Goal: Task Accomplishment & Management: Complete application form

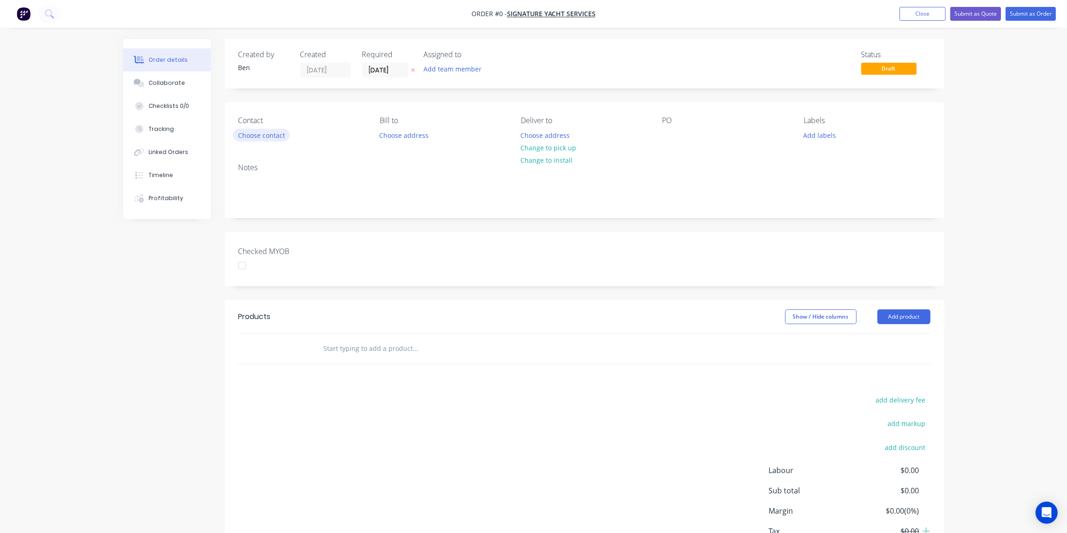
click at [267, 135] on button "Choose contact" at bounding box center [261, 135] width 57 height 12
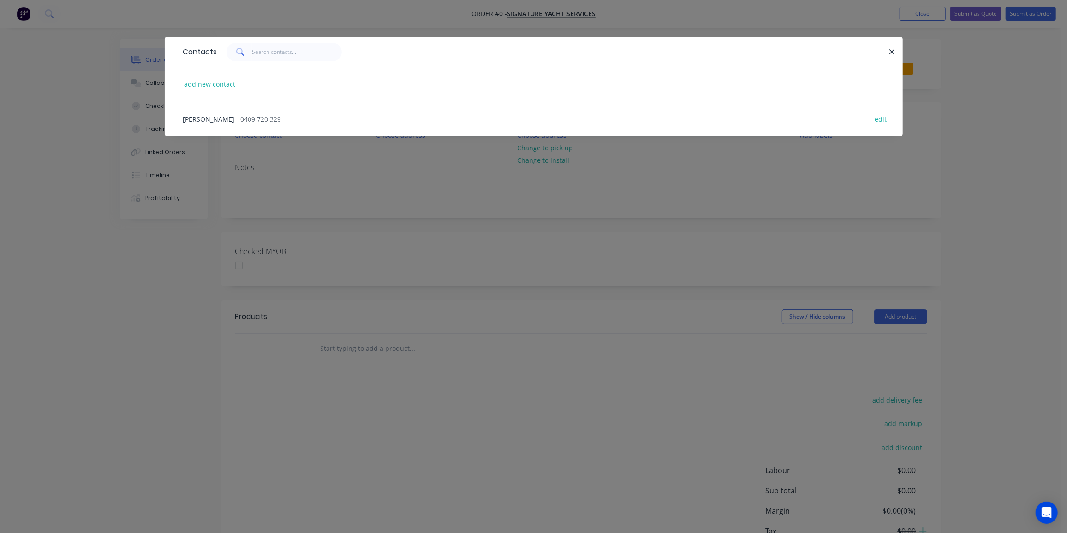
click at [237, 120] on span "- 0409 720 329" at bounding box center [259, 119] width 45 height 9
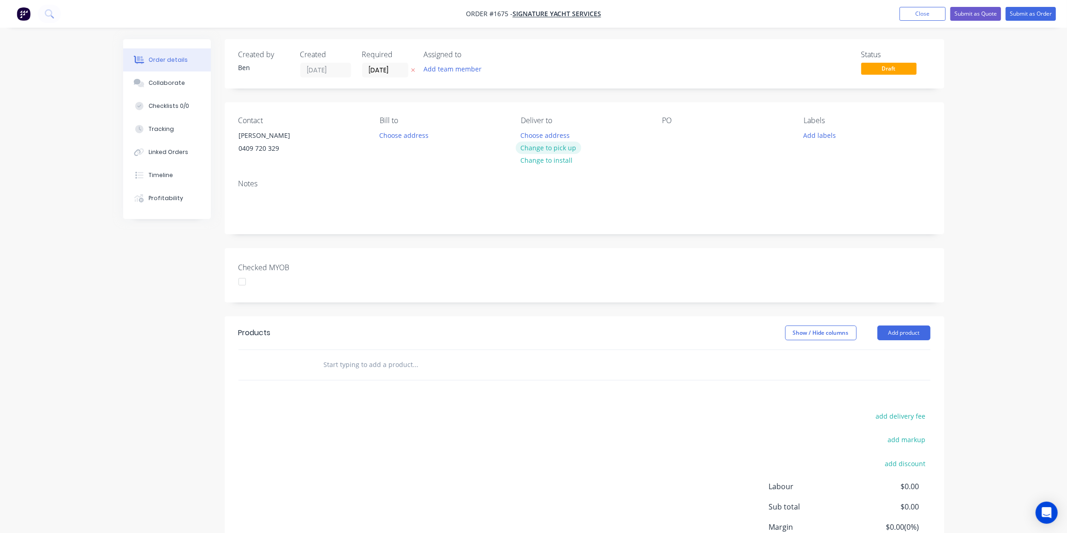
click at [553, 144] on button "Change to pick up" at bounding box center [549, 148] width 66 height 12
click at [666, 131] on div at bounding box center [670, 135] width 15 height 13
click at [671, 136] on div at bounding box center [670, 135] width 15 height 13
click at [829, 136] on button "Add labels" at bounding box center [820, 135] width 42 height 12
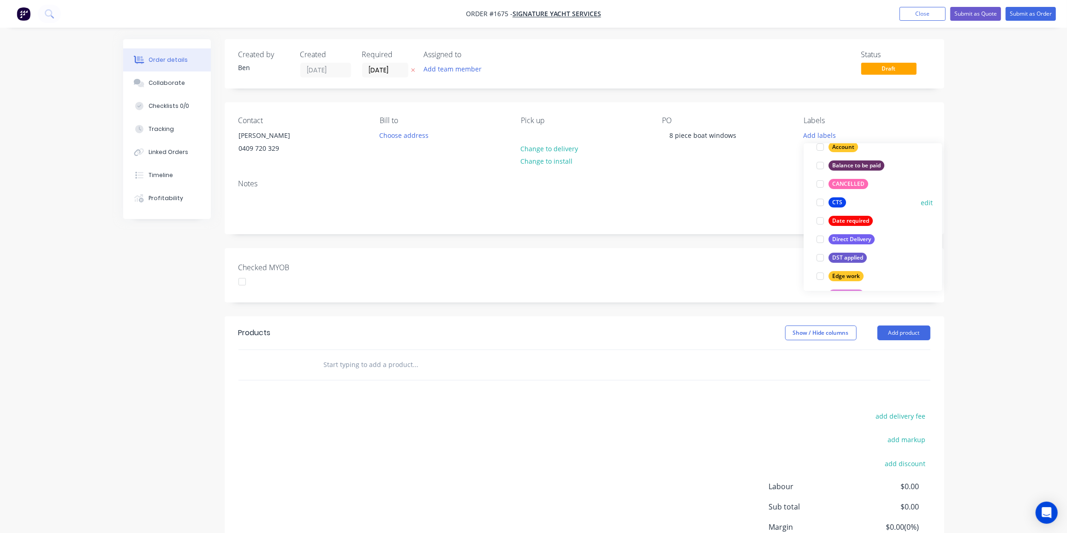
scroll to position [86, 0]
click at [851, 205] on div "CTS edit" at bounding box center [873, 205] width 120 height 18
click at [839, 204] on div "CTS" at bounding box center [838, 205] width 18 height 10
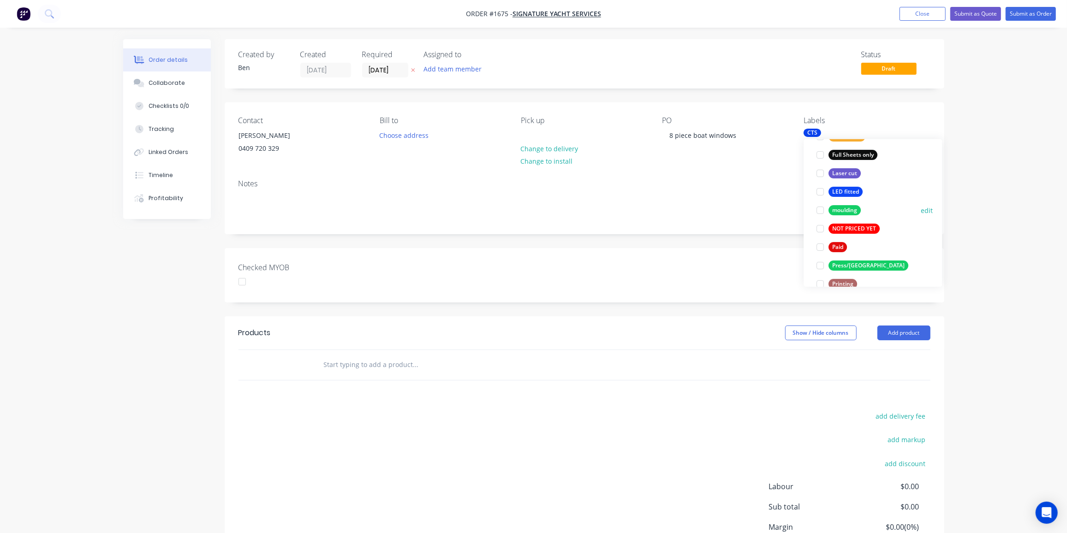
click at [850, 208] on div "moulding" at bounding box center [845, 210] width 32 height 10
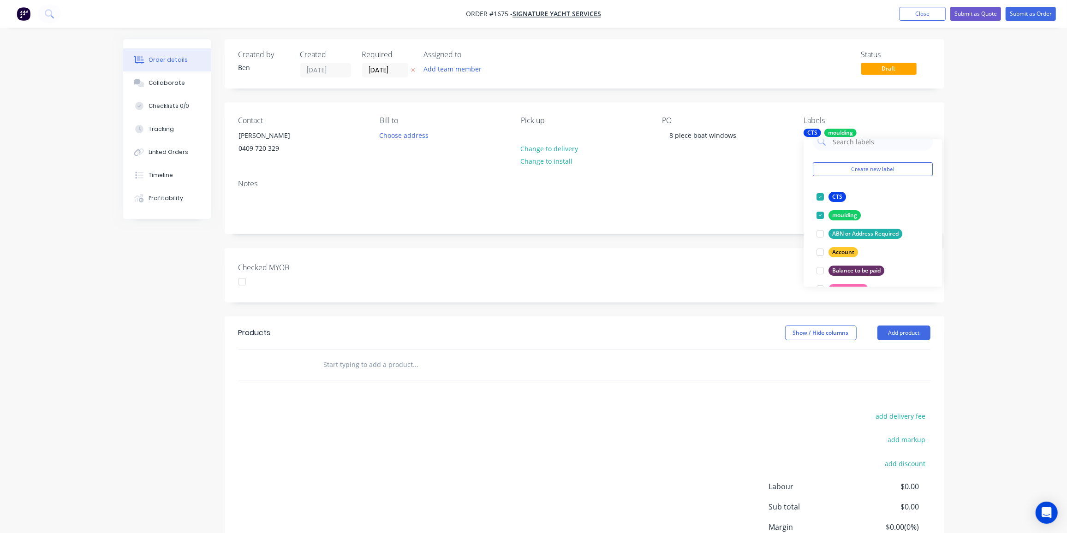
scroll to position [0, 0]
click at [612, 477] on div "add delivery fee add markup add discount Labour $0.00 Sub total $0.00 Margin $0…" at bounding box center [585, 499] width 692 height 178
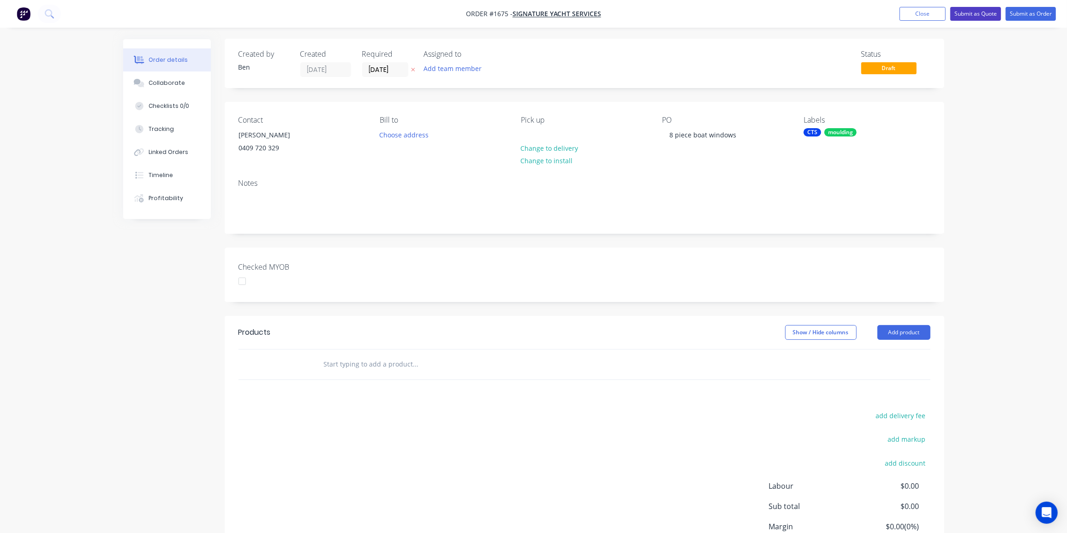
scroll to position [1, 0]
click at [359, 365] on input "text" at bounding box center [416, 364] width 185 height 18
click at [364, 364] on input "text" at bounding box center [416, 364] width 185 height 18
click at [401, 373] on div at bounding box center [478, 364] width 332 height 30
click at [388, 363] on input "text" at bounding box center [416, 364] width 185 height 18
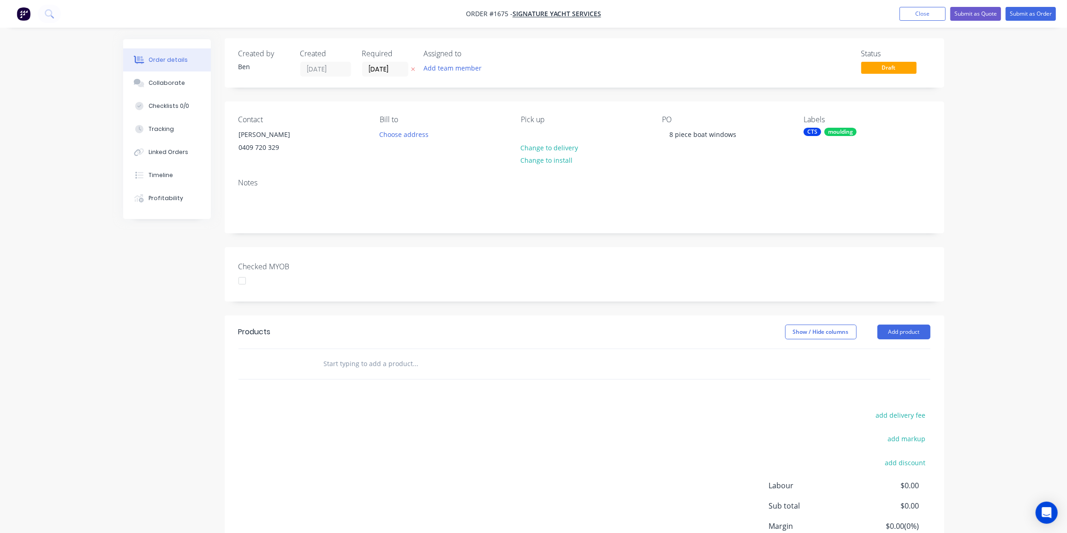
click at [330, 366] on input "text" at bounding box center [416, 364] width 185 height 18
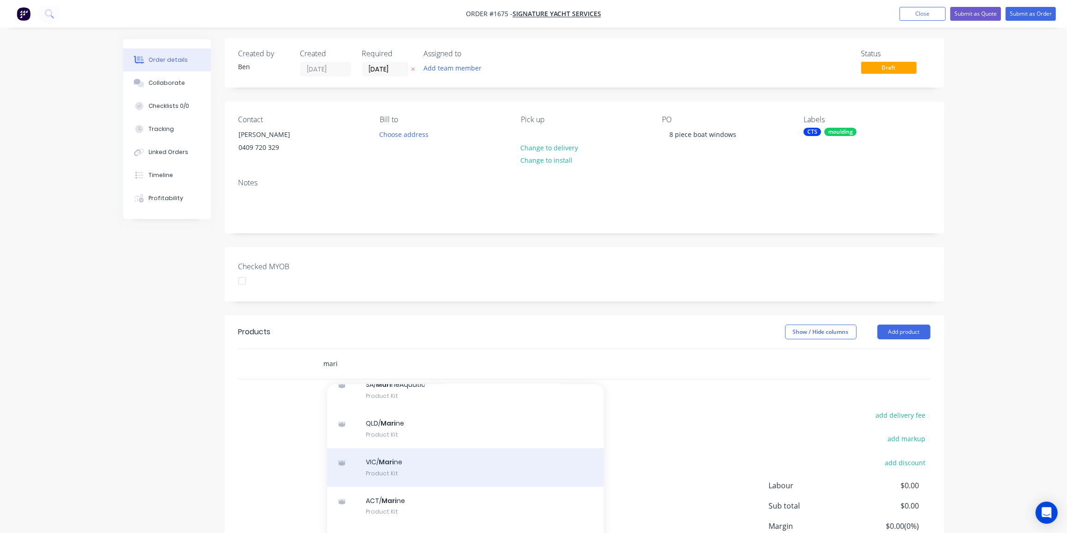
scroll to position [293, 0]
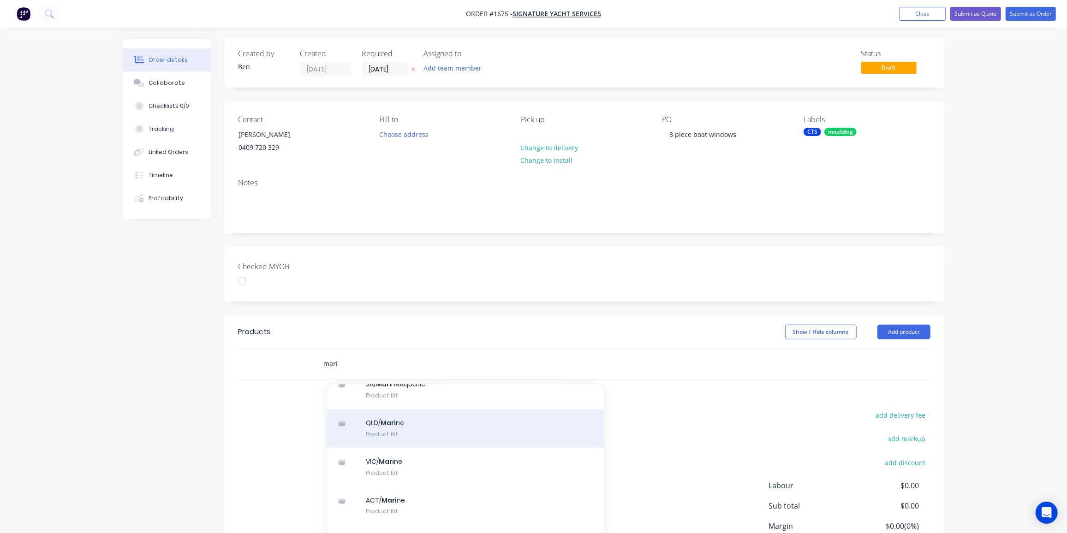
type input "mari"
click at [404, 424] on div "QLD/ Mari ne Product Kit" at bounding box center [465, 428] width 277 height 39
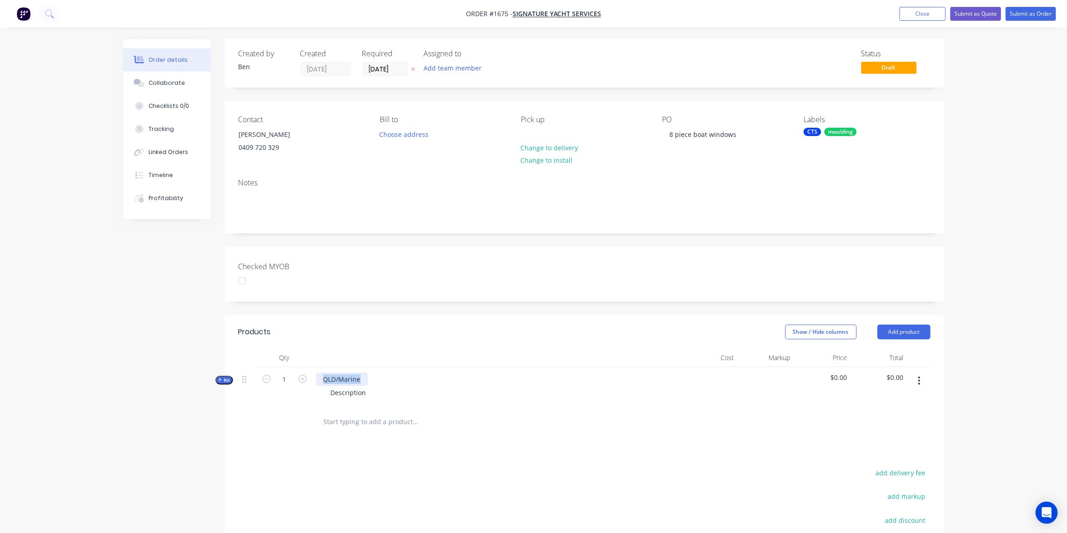
drag, startPoint x: 363, startPoint y: 377, endPoint x: 297, endPoint y: 377, distance: 66.5
click at [297, 377] on div "Kit 1 QLD/Marine Description $0.00 $0.00" at bounding box center [585, 387] width 692 height 40
click at [386, 379] on div "8 piece boat window" at bounding box center [355, 379] width 78 height 13
click at [387, 379] on div "8 piece boat window s set" at bounding box center [363, 379] width 95 height 13
click at [389, 379] on div "8 piece boat window s set" at bounding box center [363, 379] width 95 height 13
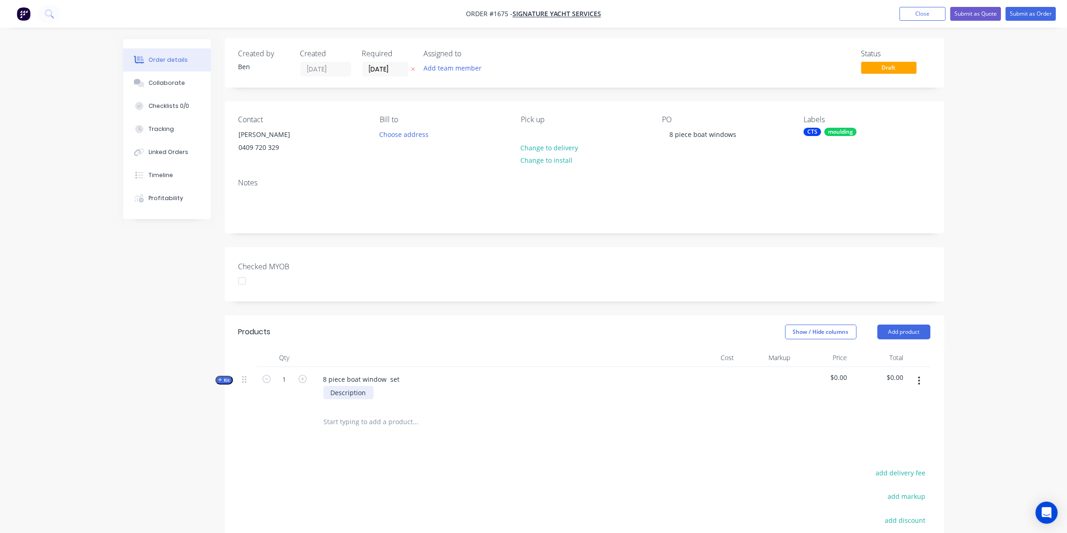
click at [347, 391] on div "Description" at bounding box center [349, 392] width 50 height 13
drag, startPoint x: 367, startPoint y: 394, endPoint x: 288, endPoint y: 393, distance: 78.9
click at [288, 393] on div "Kit 1 8 piece boat window set Description $0.00 $0.00" at bounding box center [585, 387] width 692 height 40
click at [350, 392] on div "Mould as per supplied templates" at bounding box center [383, 397] width 118 height 23
click at [454, 393] on div "Mould and cut as per supplied templates" at bounding box center [395, 397] width 143 height 23
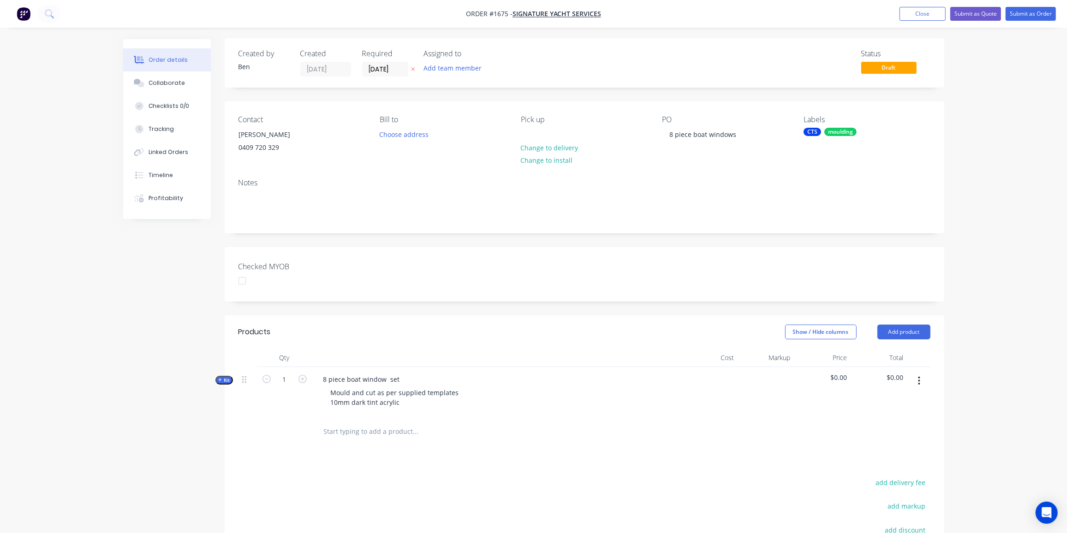
click at [221, 395] on div "Created by [PERSON_NAME] Created [DATE] Required [DATE] Assigned to Add team me…" at bounding box center [533, 360] width 821 height 644
drag, startPoint x: 384, startPoint y: 71, endPoint x: 390, endPoint y: 72, distance: 5.6
click at [385, 71] on input "[DATE]" at bounding box center [385, 69] width 45 height 14
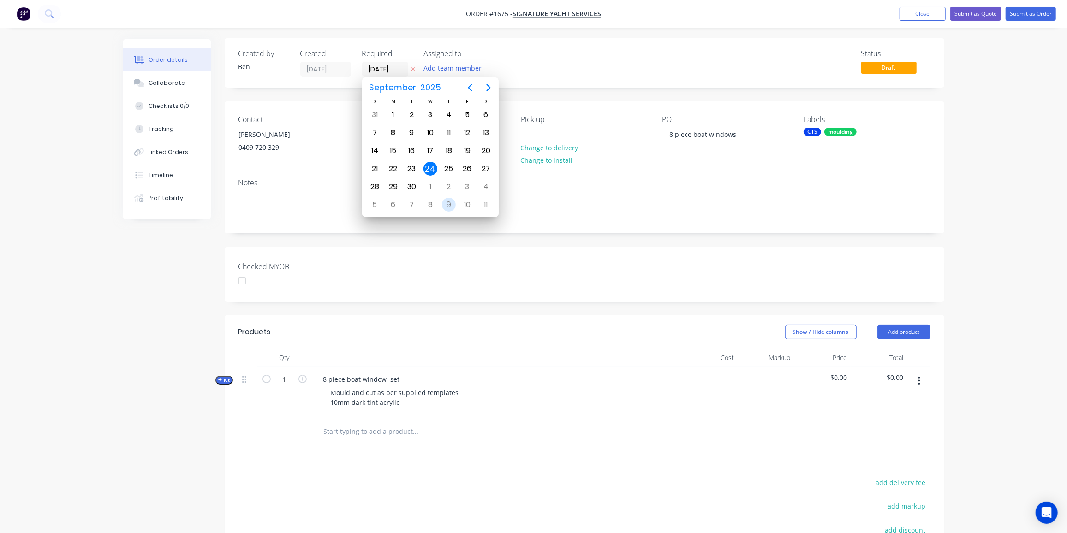
click at [453, 202] on div "9" at bounding box center [449, 205] width 14 height 14
type input "[DATE]"
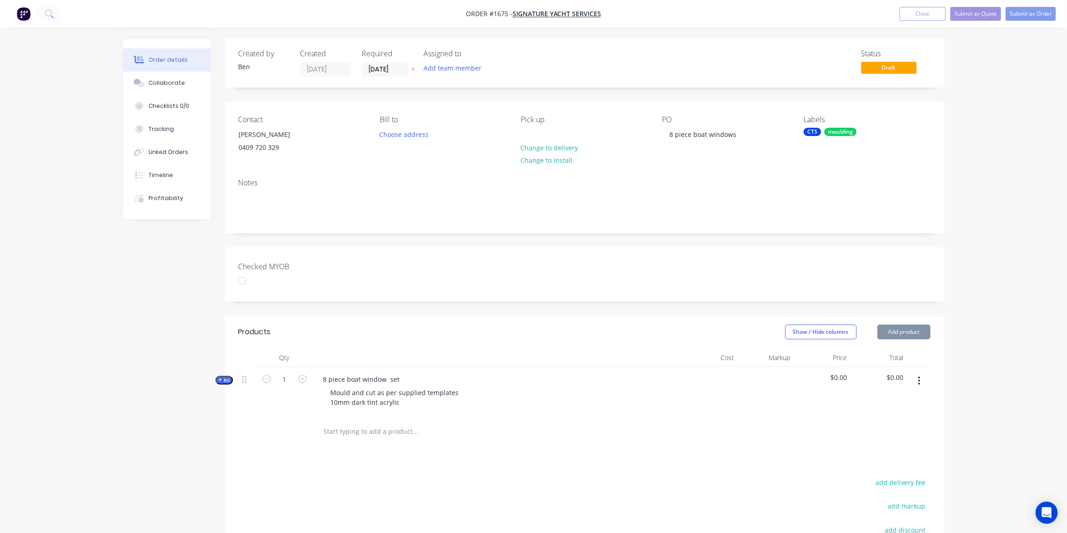
scroll to position [0, 0]
click at [160, 324] on div "Created by [PERSON_NAME] Created [DATE] Required [DATE] Assigned to Add team me…" at bounding box center [533, 360] width 821 height 644
click at [835, 129] on div "moulding" at bounding box center [841, 132] width 32 height 8
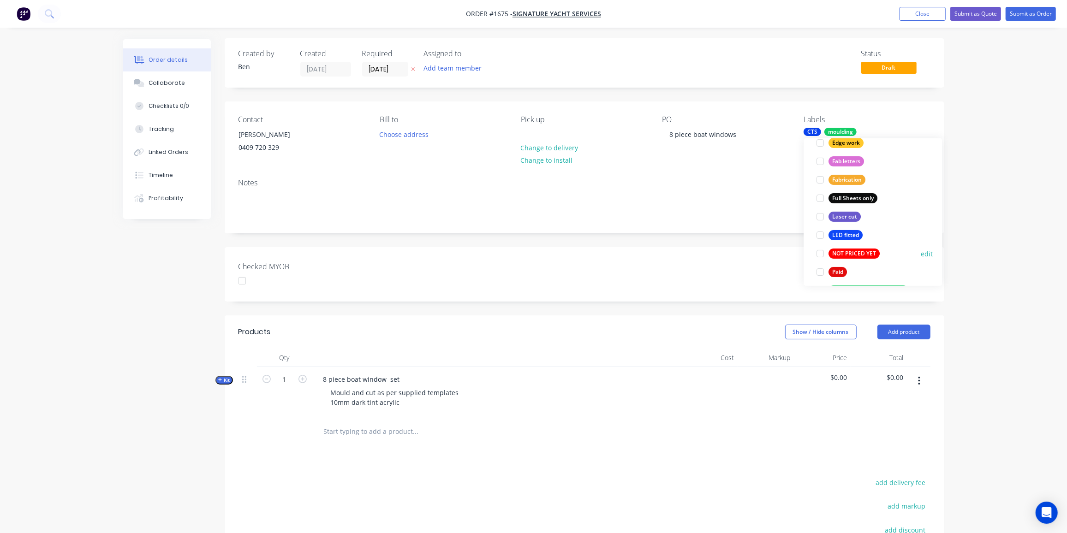
scroll to position [236, 0]
click at [842, 253] on div "NOT PRICED YET" at bounding box center [854, 253] width 51 height 10
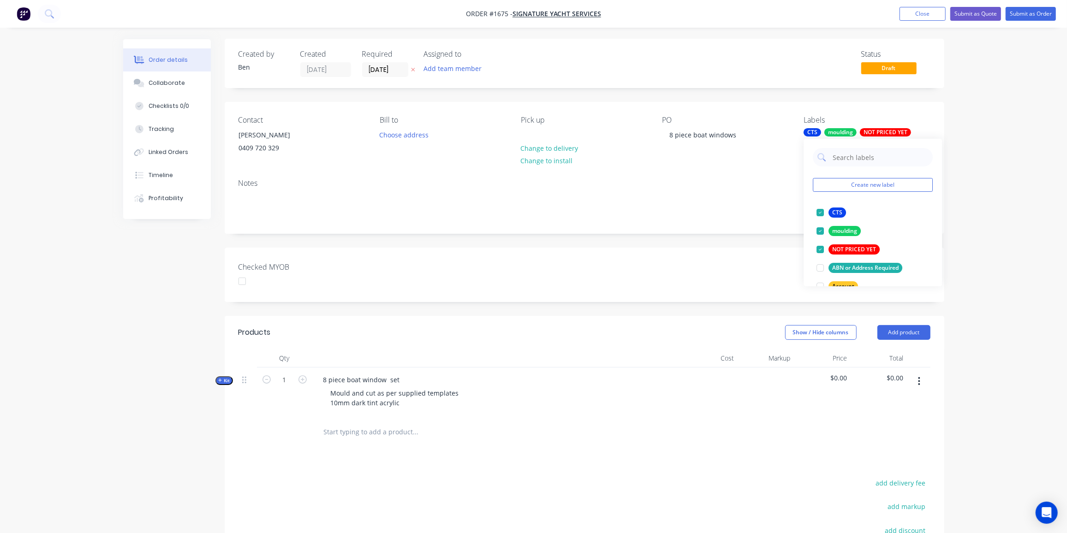
scroll to position [0, 0]
click at [1031, 9] on button "Submit as Order" at bounding box center [1031, 14] width 50 height 14
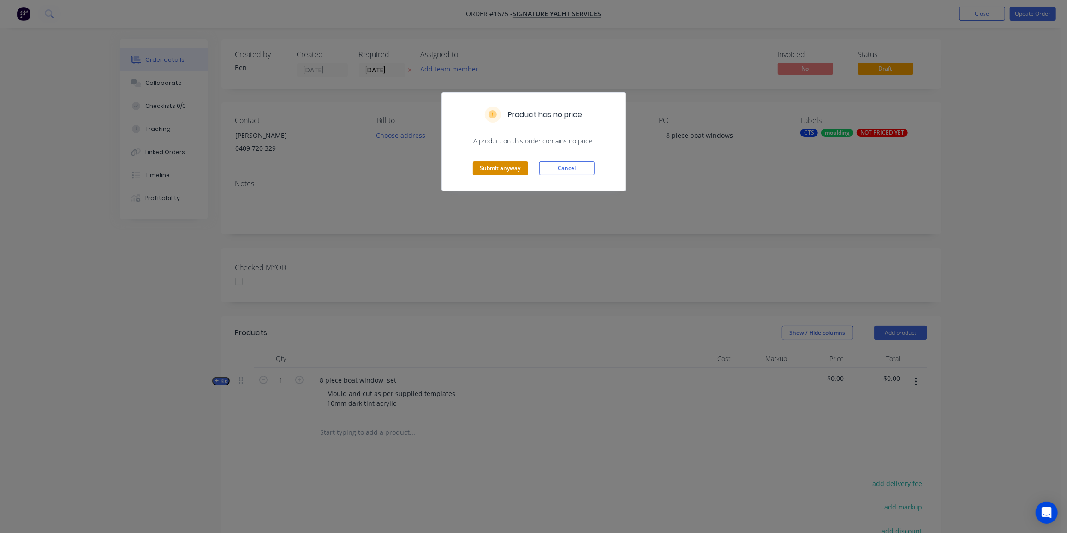
click at [504, 173] on button "Submit anyway" at bounding box center [500, 169] width 55 height 14
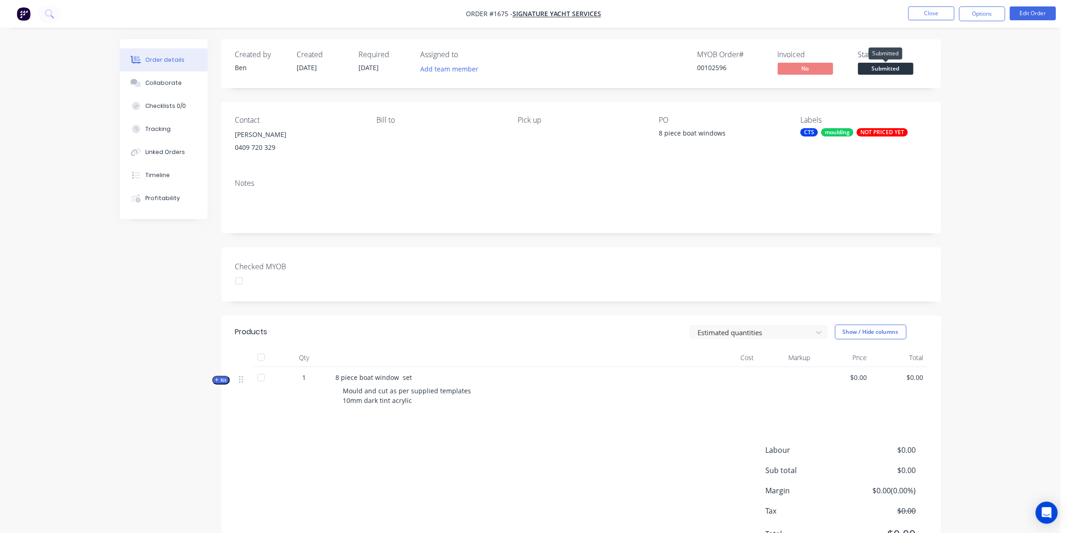
click at [890, 69] on span "Submitted" at bounding box center [885, 69] width 55 height 12
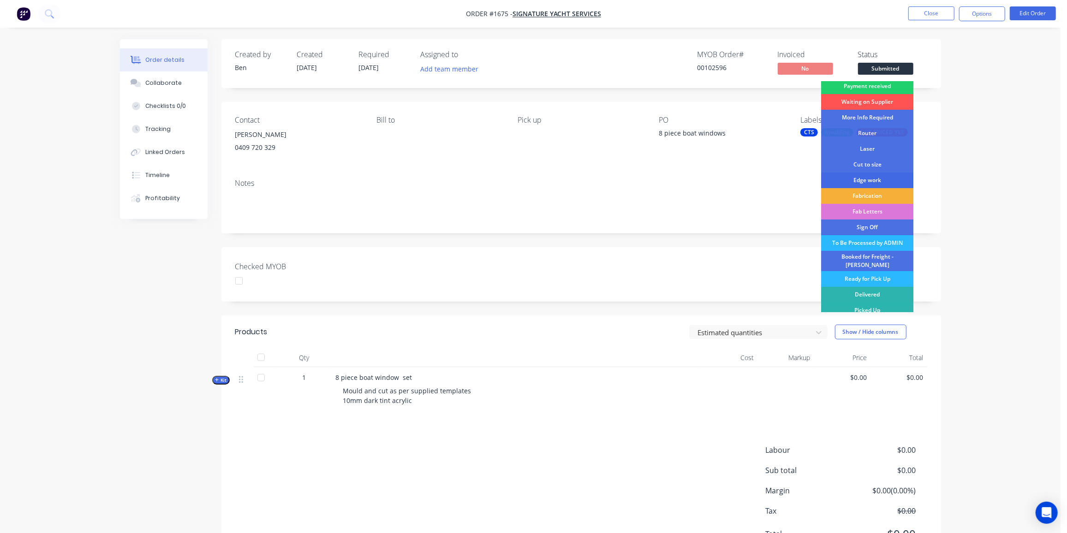
scroll to position [4, 0]
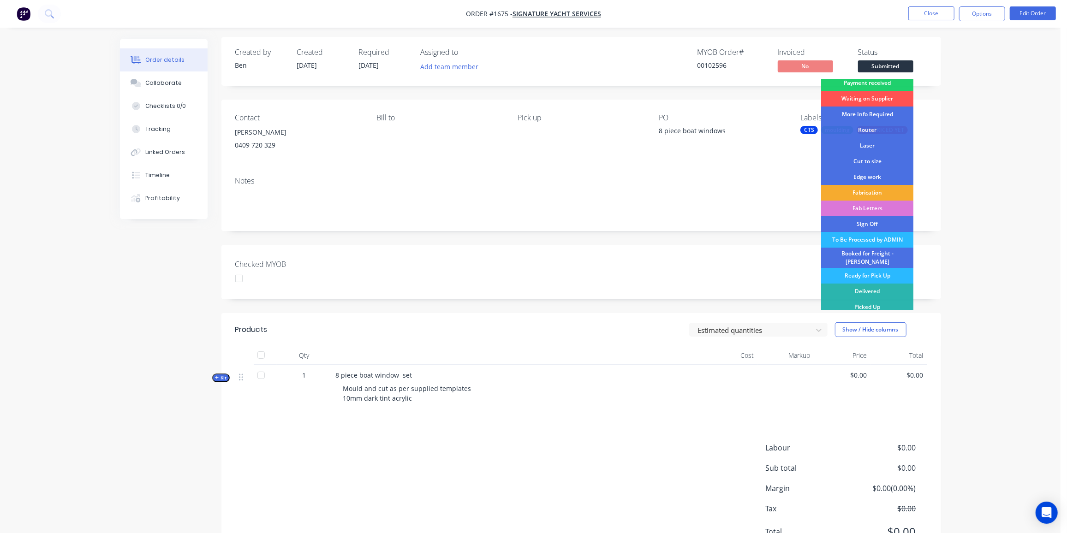
click at [876, 195] on div "Fabrication" at bounding box center [867, 193] width 92 height 16
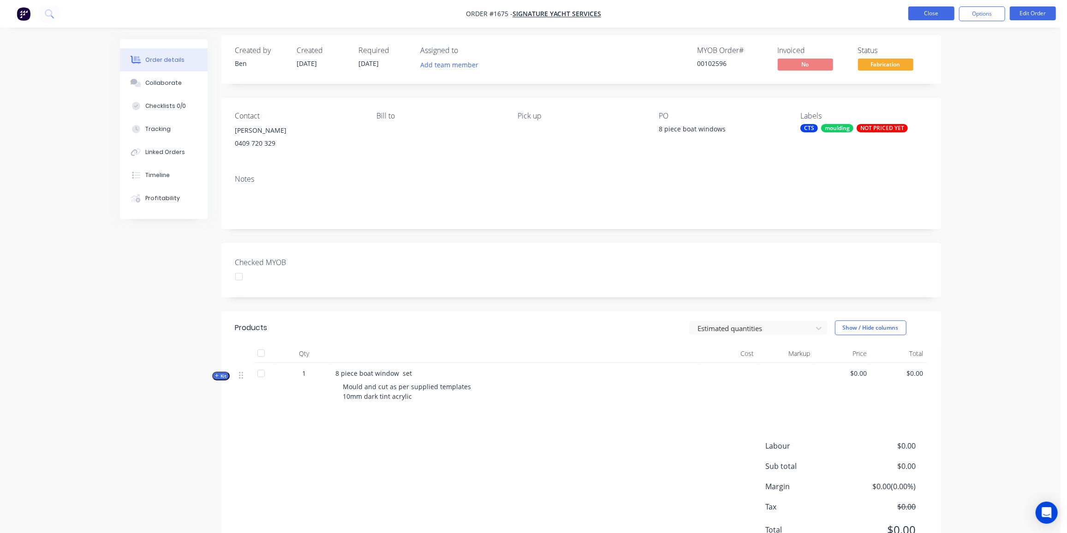
click at [922, 12] on button "Close" at bounding box center [932, 13] width 46 height 14
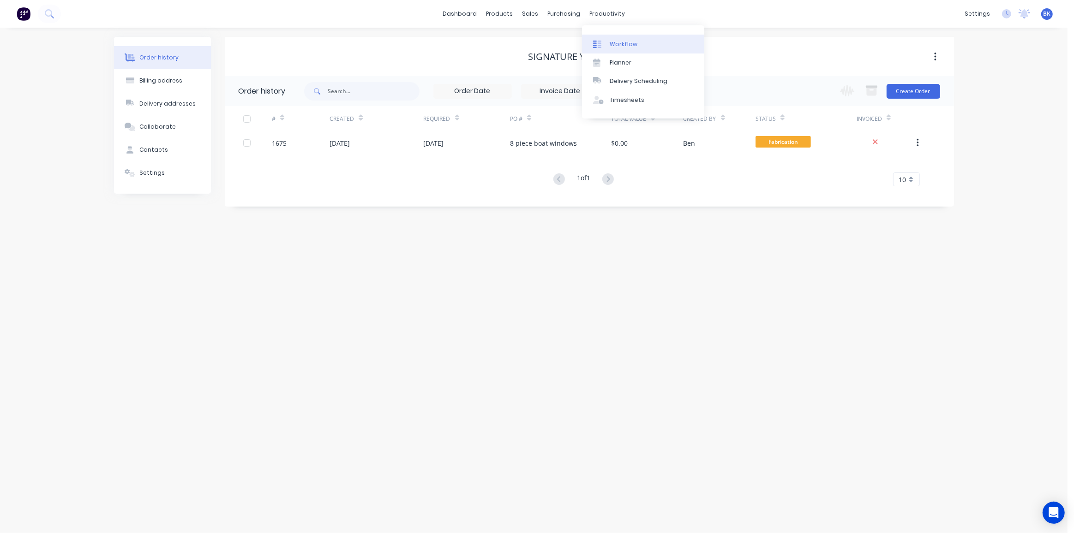
click at [609, 41] on link "Workflow" at bounding box center [643, 44] width 122 height 18
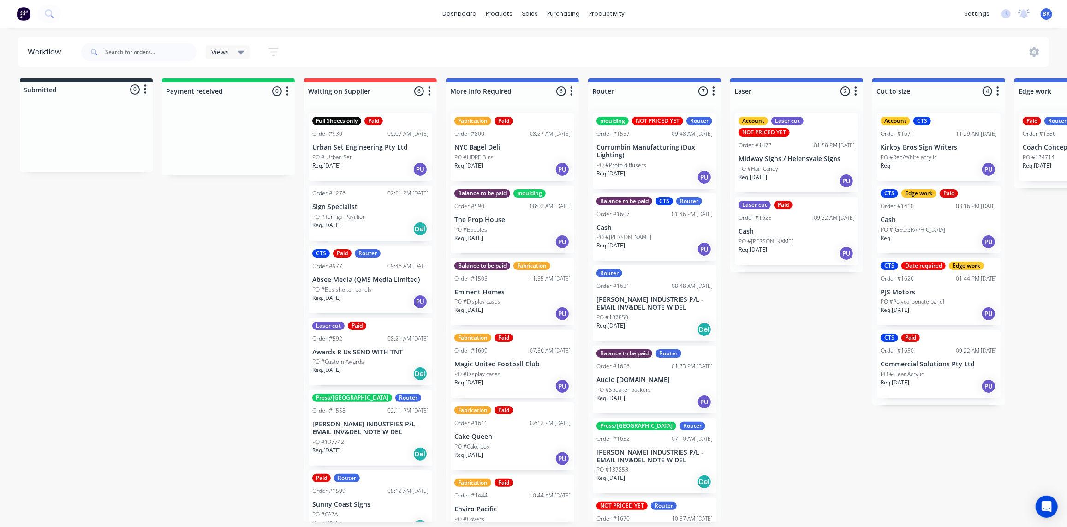
scroll to position [0, 0]
click at [719, 101] on div at bounding box center [654, 103] width 133 height 6
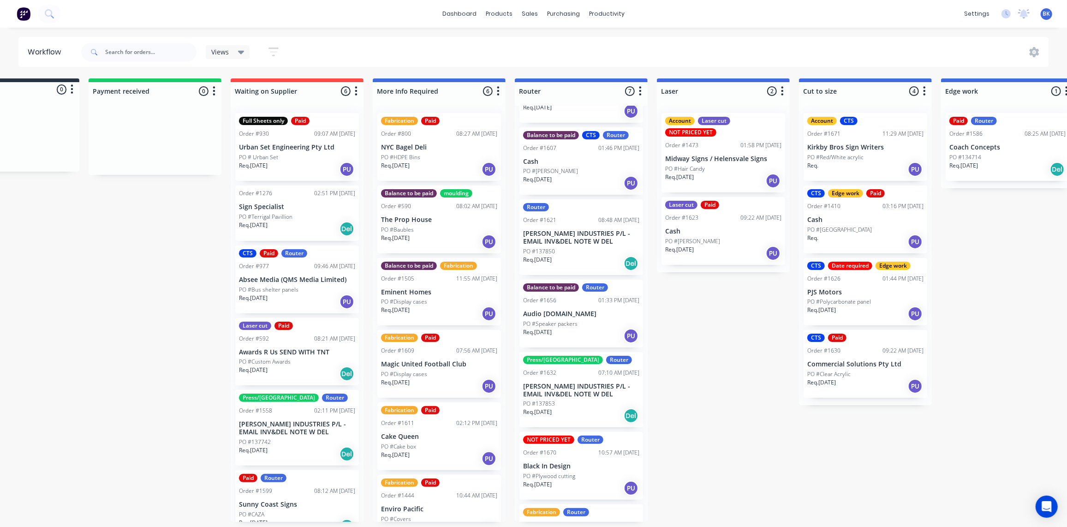
scroll to position [0, 73]
click at [557, 44] on div "Sales Orders" at bounding box center [565, 44] width 38 height 8
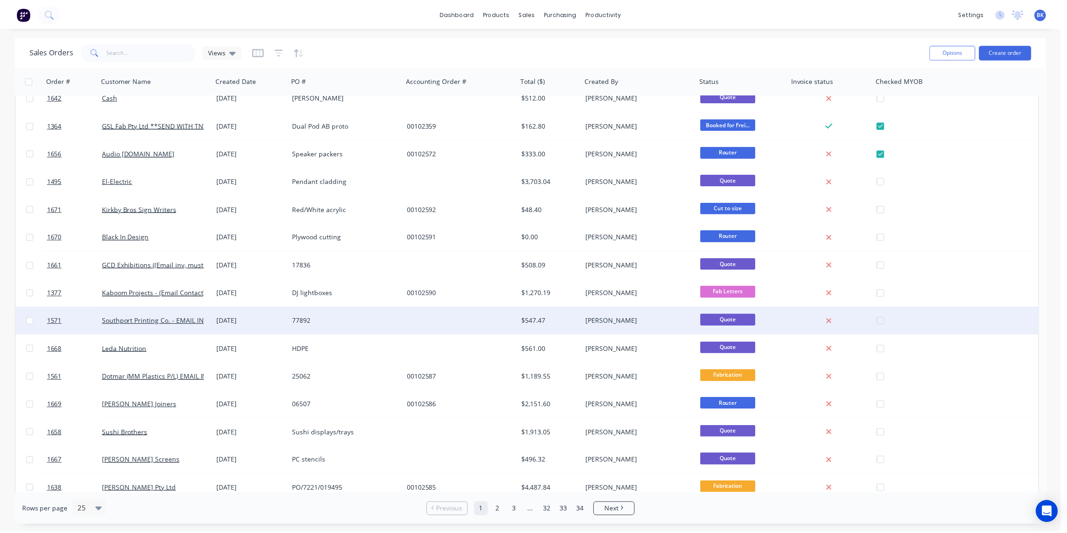
scroll to position [264, 0]
click at [268, 323] on div "[DATE]" at bounding box center [252, 320] width 69 height 9
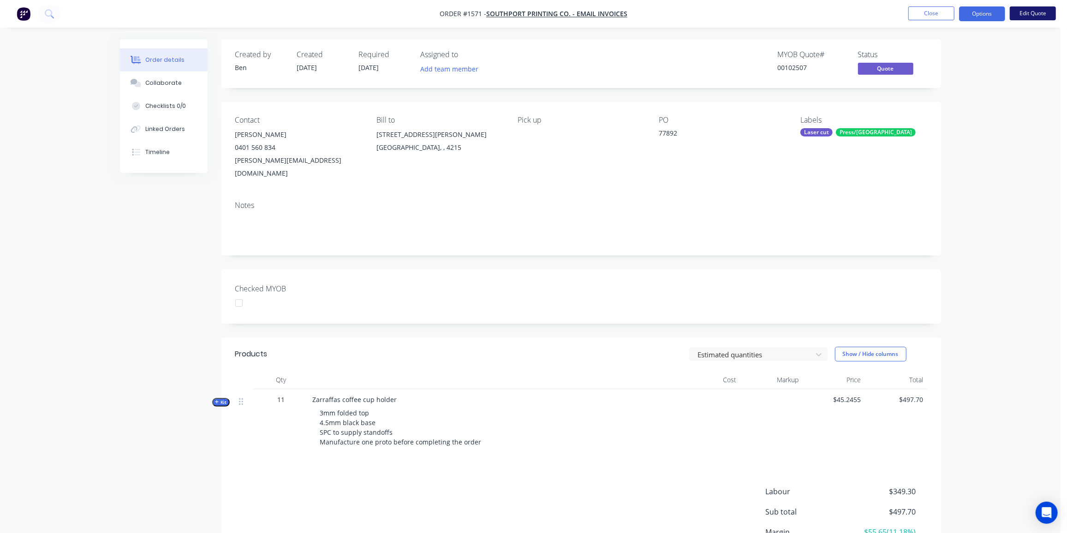
click at [1039, 11] on button "Edit Quote" at bounding box center [1033, 13] width 46 height 14
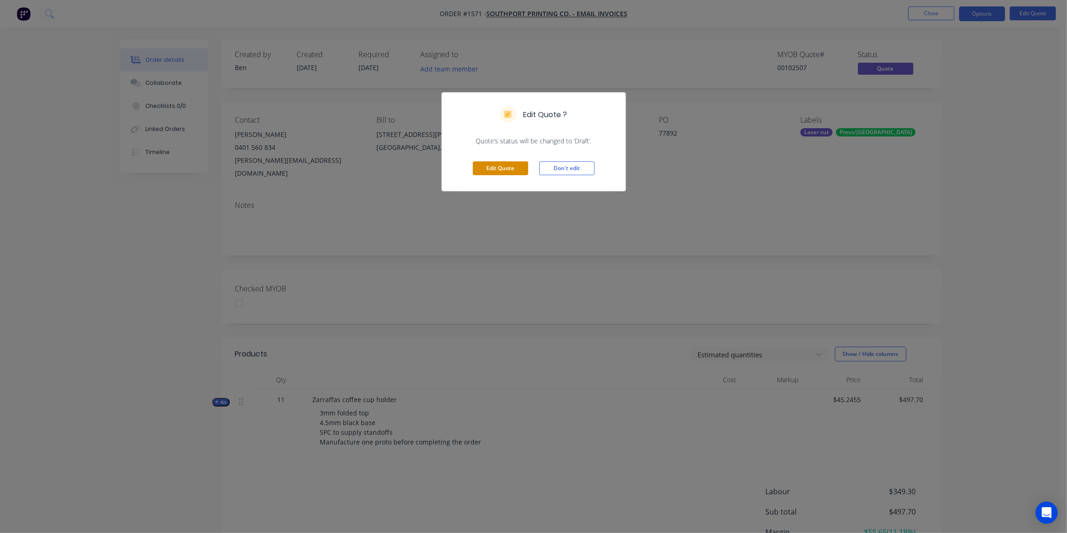
click at [483, 174] on button "Edit Quote" at bounding box center [500, 169] width 55 height 14
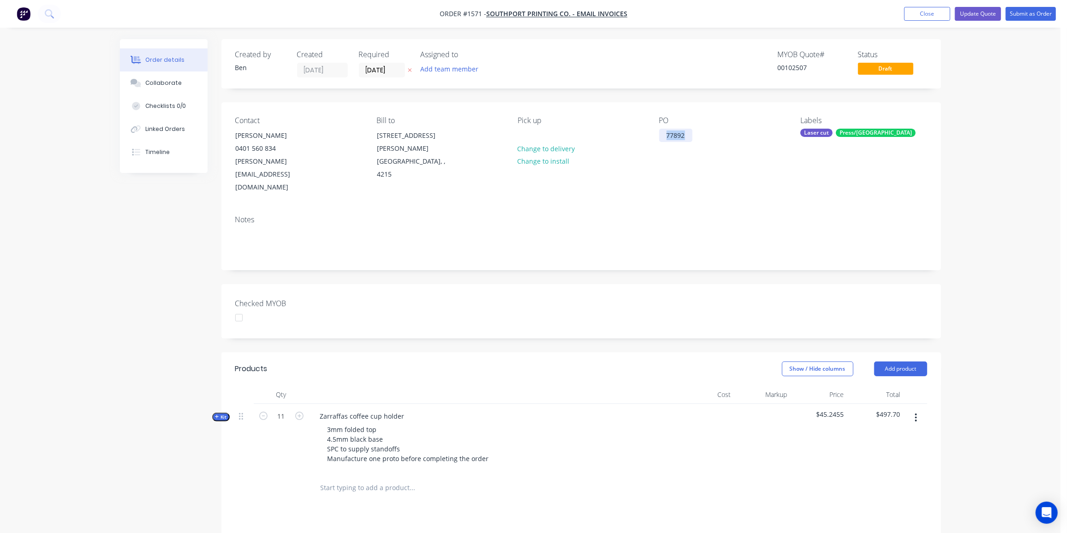
drag, startPoint x: 686, startPoint y: 136, endPoint x: 648, endPoint y: 136, distance: 37.4
click at [648, 136] on div "Contact [PERSON_NAME] [PHONE_NUMBER] [PERSON_NAME][EMAIL_ADDRESS][DOMAIN_NAME] …" at bounding box center [582, 155] width 720 height 106
paste div
click at [672, 138] on div at bounding box center [666, 135] width 15 height 13
click at [670, 137] on div at bounding box center [666, 135] width 15 height 13
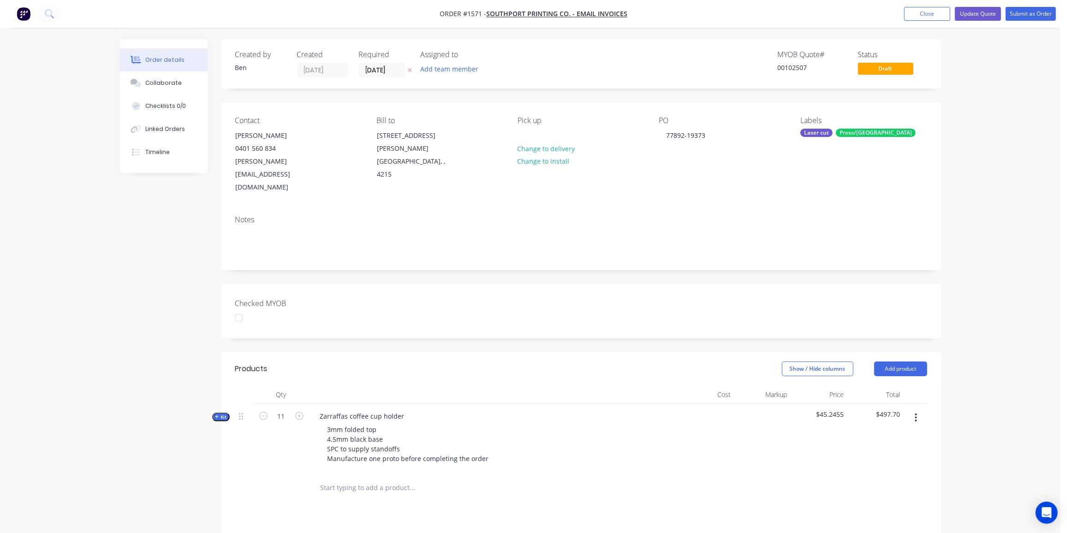
click at [659, 158] on div "PO 77892-19373" at bounding box center [722, 155] width 126 height 78
click at [173, 80] on div "Collaborate" at bounding box center [163, 83] width 36 height 8
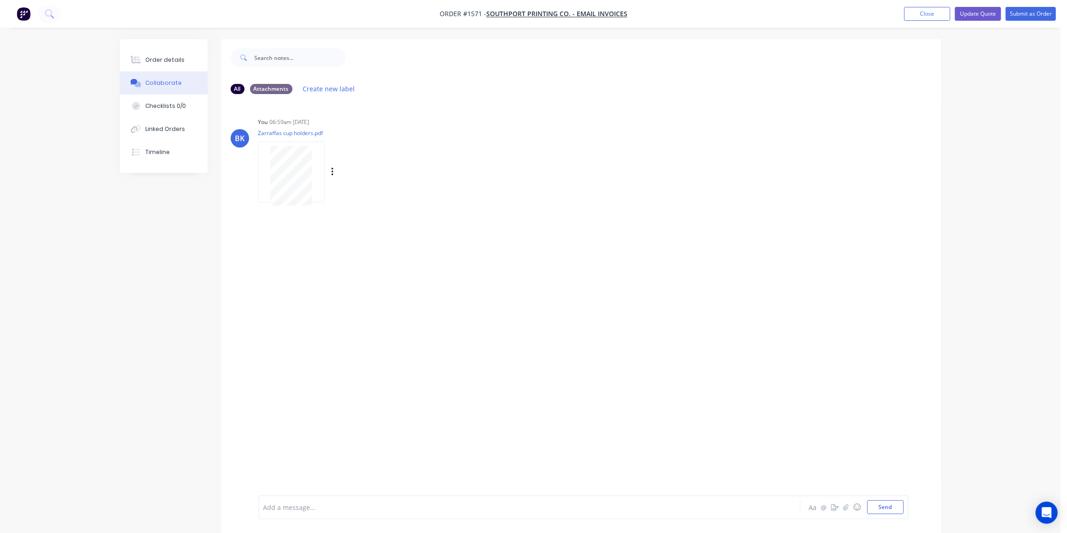
click at [334, 172] on div "Labels Download Delete" at bounding box center [381, 172] width 104 height 13
click at [332, 173] on icon "button" at bounding box center [332, 172] width 2 height 8
click at [358, 216] on button "Delete" at bounding box center [393, 217] width 104 height 21
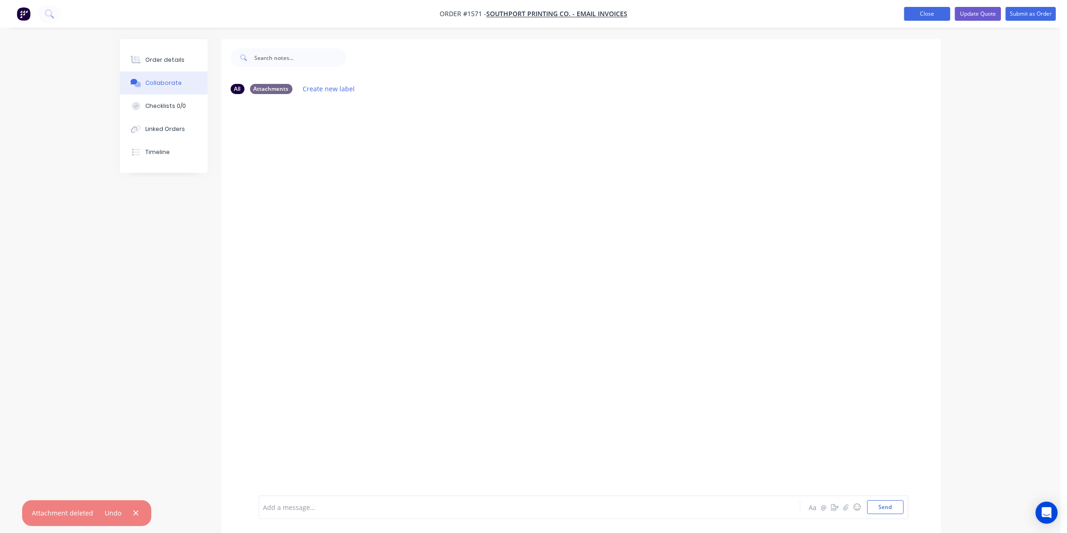
click at [934, 17] on button "Close" at bounding box center [928, 14] width 46 height 14
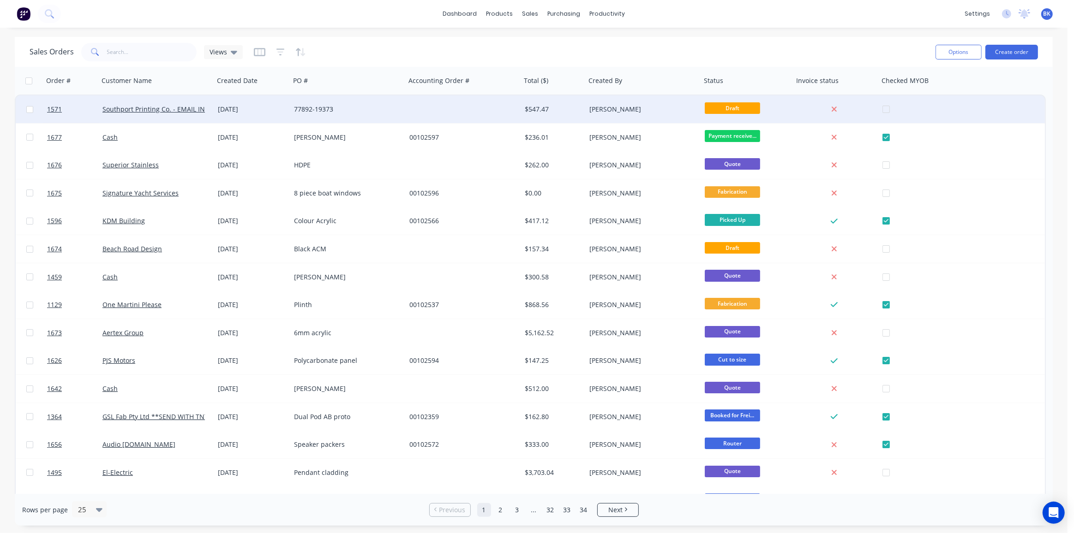
click at [370, 105] on div "77892-19373" at bounding box center [345, 109] width 102 height 9
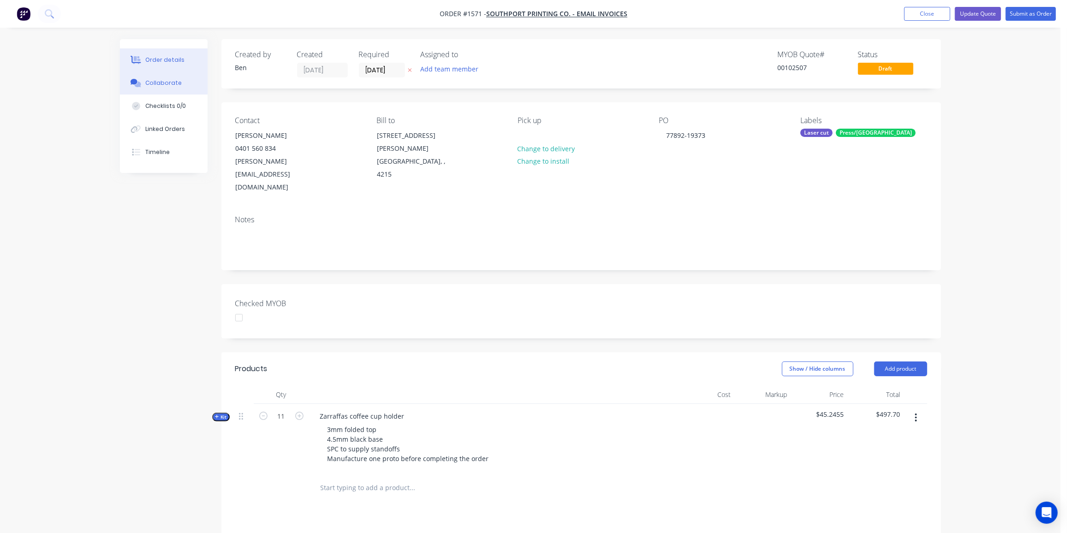
click at [160, 82] on div "Collaborate" at bounding box center [163, 83] width 36 height 8
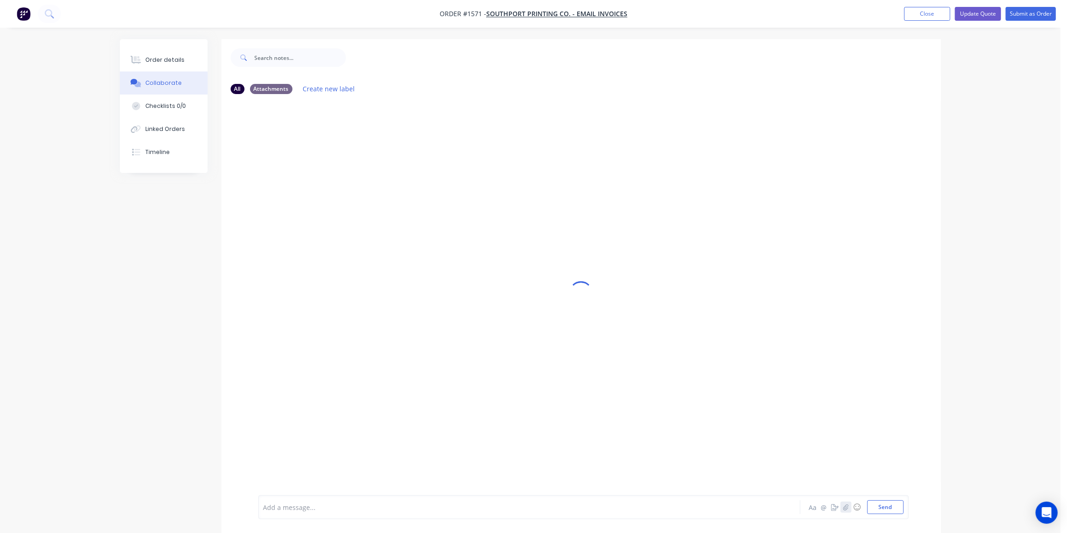
click at [849, 508] on icon "button" at bounding box center [846, 507] width 6 height 6
click at [883, 512] on button "Send" at bounding box center [886, 508] width 36 height 14
click at [910, 12] on button "Close" at bounding box center [928, 14] width 46 height 14
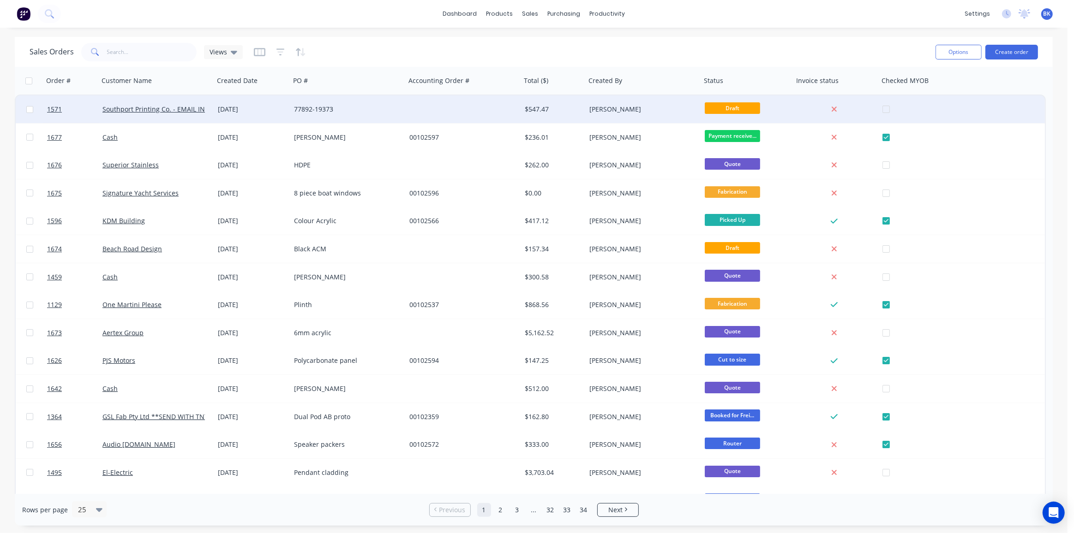
click at [549, 118] on div "$547.47" at bounding box center [553, 110] width 65 height 28
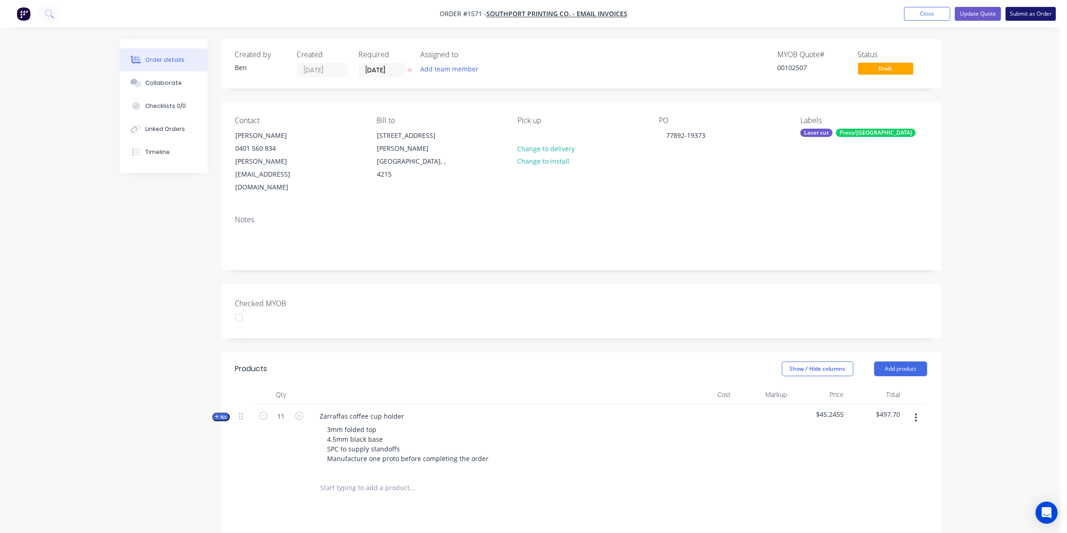
click at [1033, 12] on button "Submit as Order" at bounding box center [1031, 14] width 50 height 14
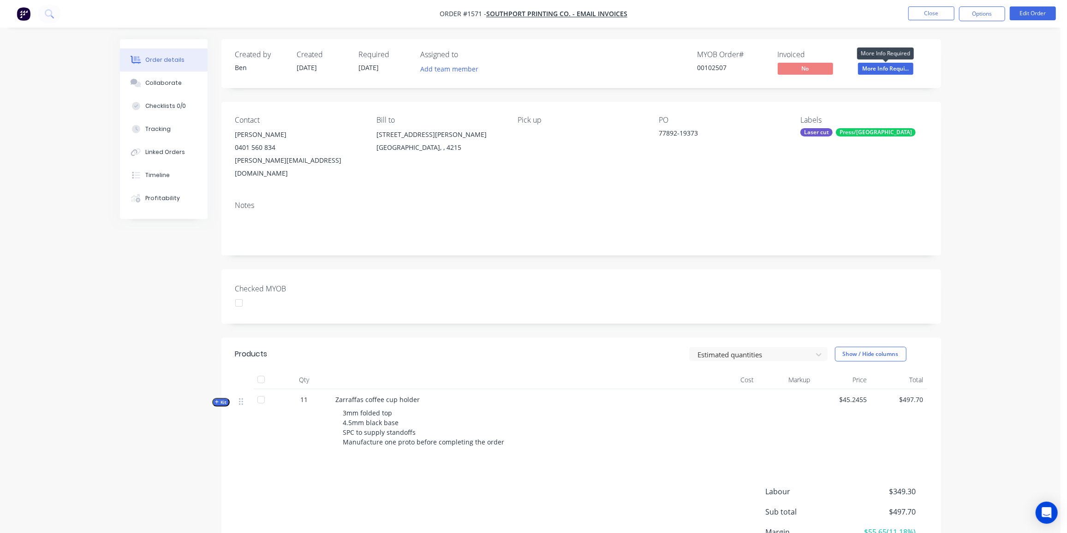
click at [884, 68] on span "More Info Requi..." at bounding box center [885, 69] width 55 height 12
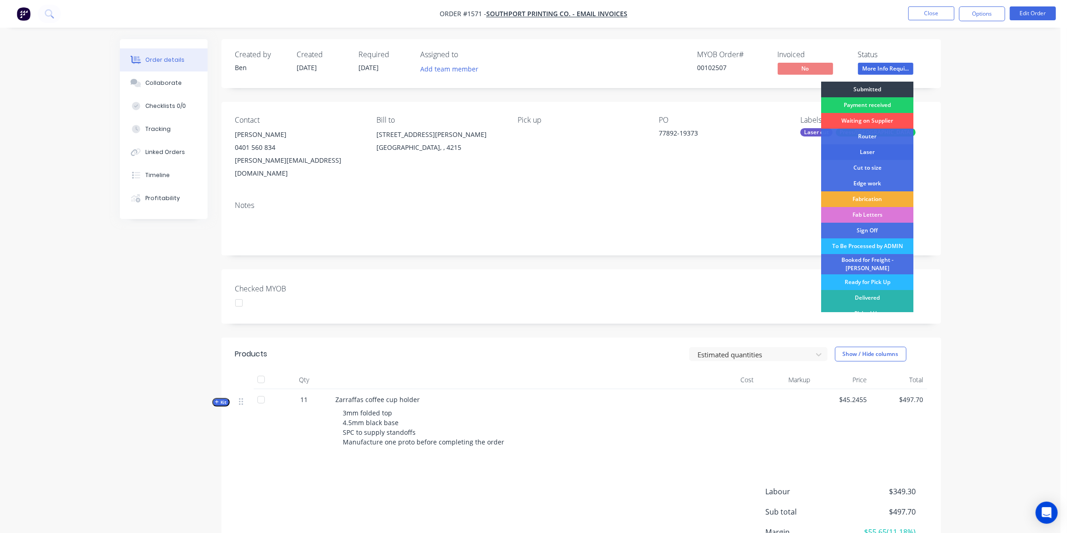
click at [878, 156] on div "Laser" at bounding box center [867, 152] width 92 height 16
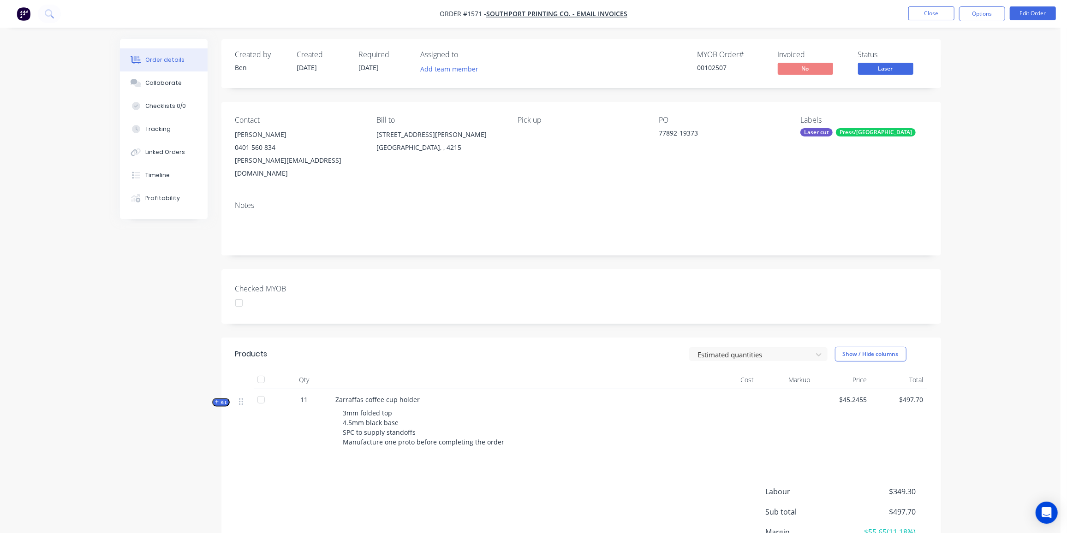
click at [483, 486] on div "Labour $349.30 Sub total $497.70 Margin $55.65 ( 11.18 %) Tax $49.77 Total $547…" at bounding box center [581, 539] width 692 height 107
click at [172, 81] on div "Collaborate" at bounding box center [163, 83] width 36 height 8
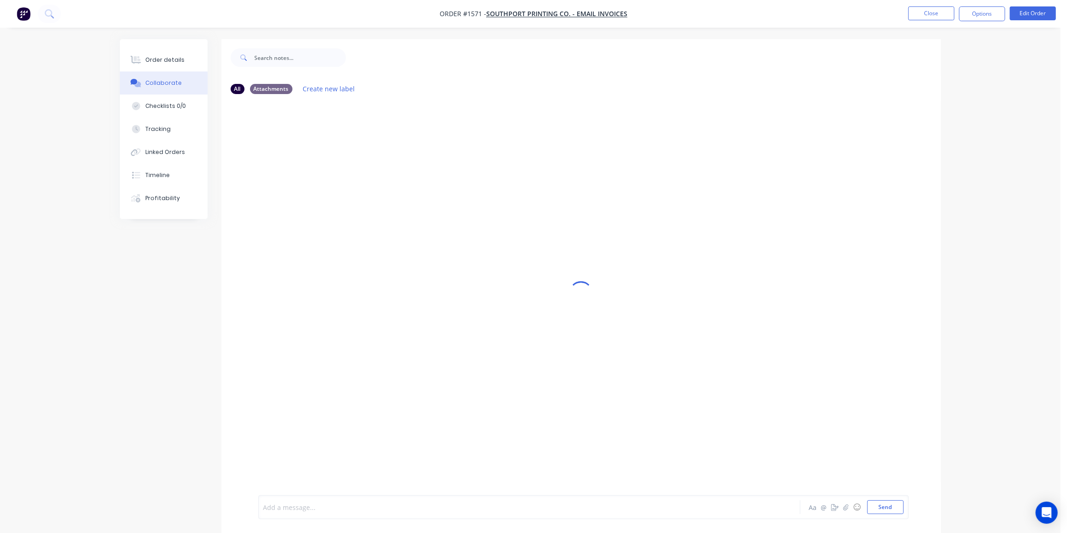
click at [320, 508] on div at bounding box center [504, 508] width 480 height 10
click at [300, 506] on div "@[PERSON_NAME]" at bounding box center [504, 508] width 480 height 10
click at [891, 510] on button "Send" at bounding box center [886, 508] width 36 height 14
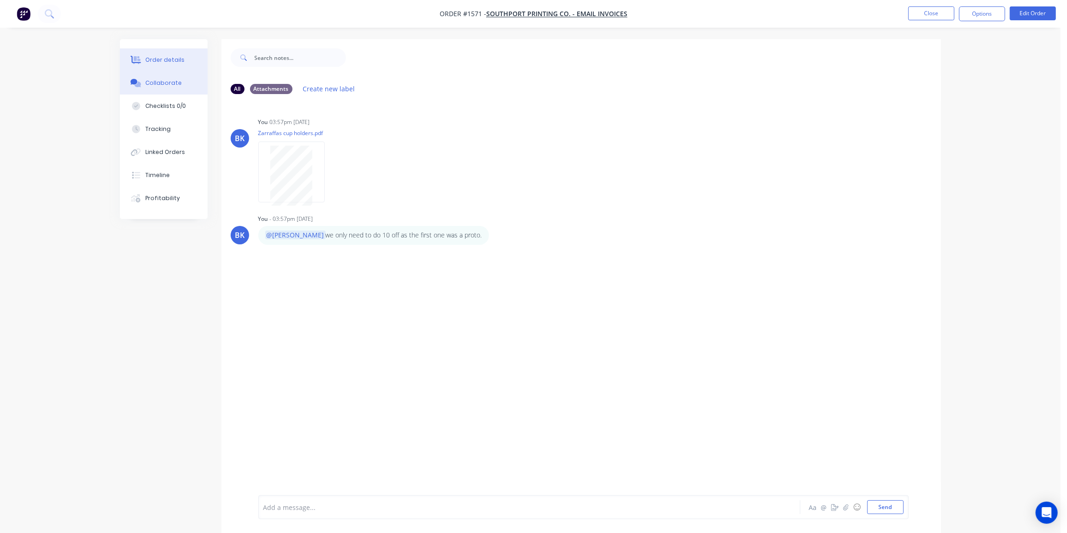
click at [141, 54] on button "Order details" at bounding box center [164, 59] width 88 height 23
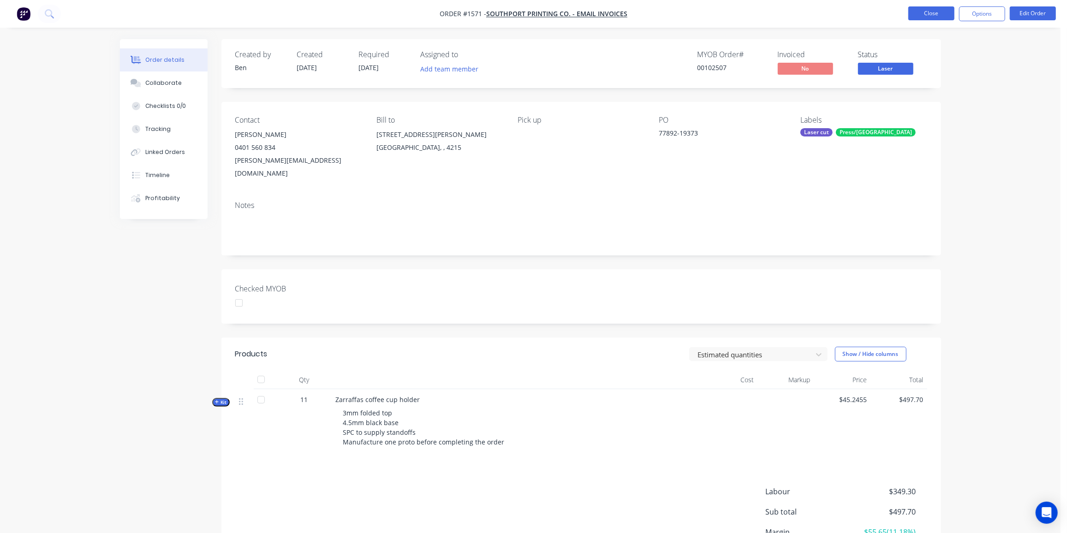
click at [942, 16] on button "Close" at bounding box center [932, 13] width 46 height 14
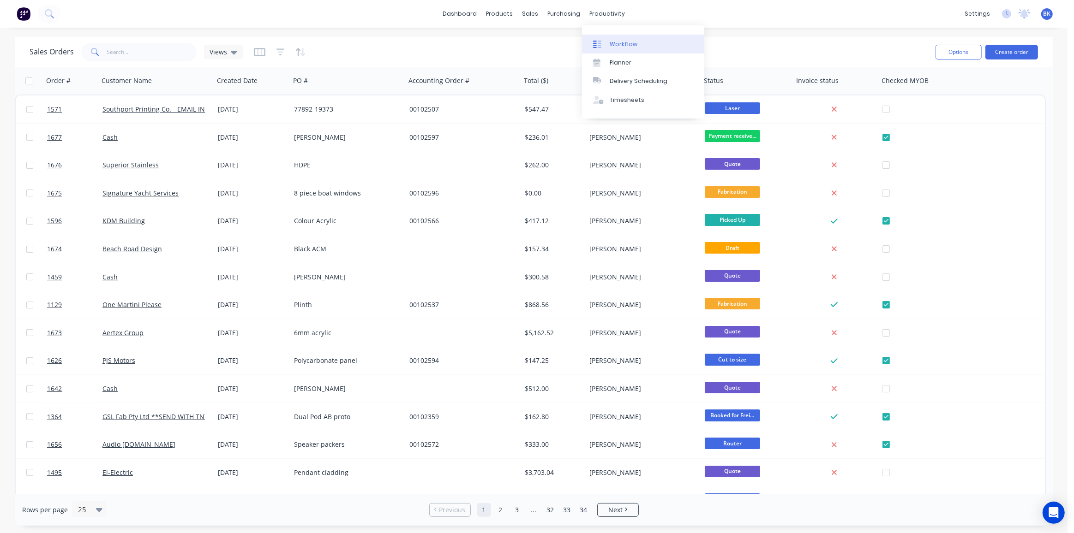
click at [613, 44] on div "Workflow" at bounding box center [624, 44] width 28 height 8
